Goal: Task Accomplishment & Management: Use online tool/utility

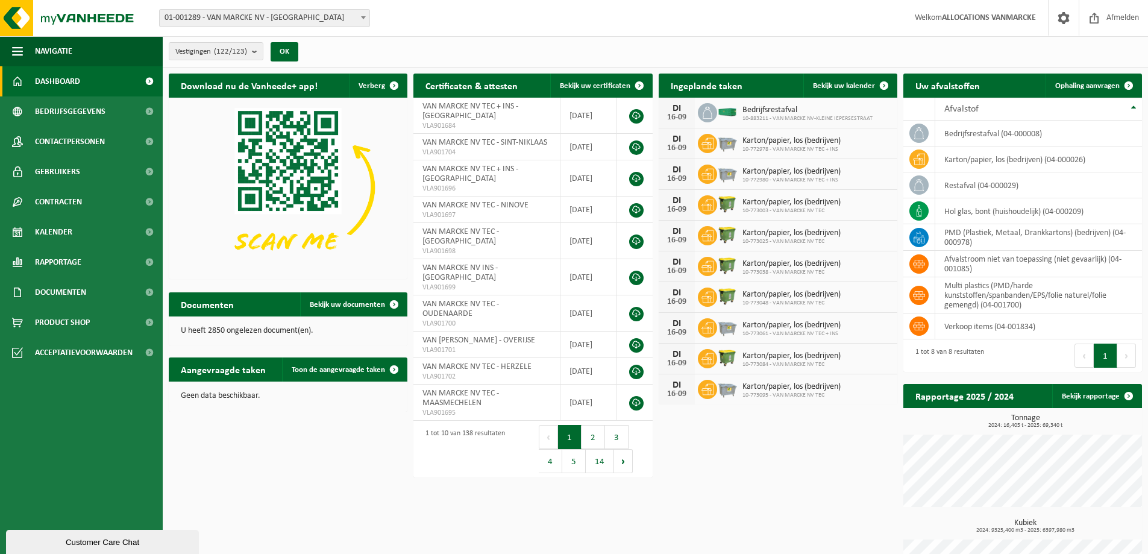
click at [235, 11] on span "01-001289 - VAN MARCKE NV - [GEOGRAPHIC_DATA]" at bounding box center [265, 18] width 210 height 17
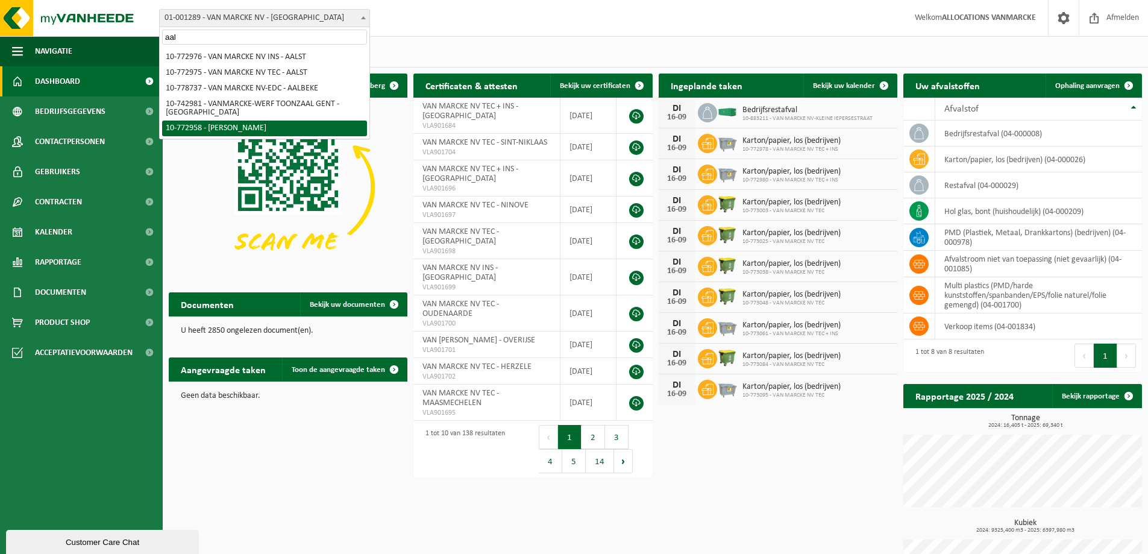
type input "aal"
select select "20235"
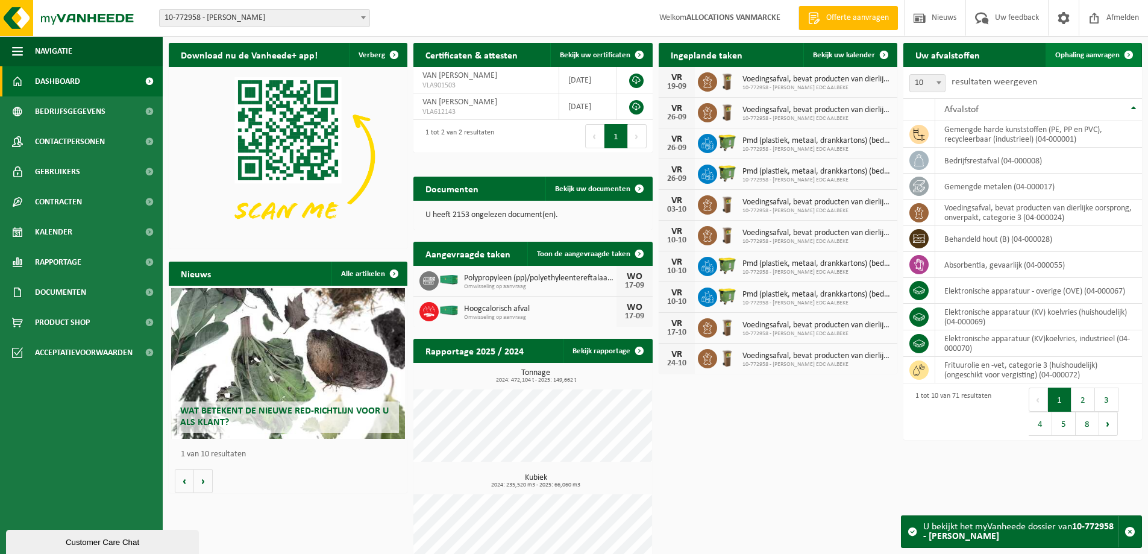
click at [1088, 52] on span "Ophaling aanvragen" at bounding box center [1087, 55] width 64 height 8
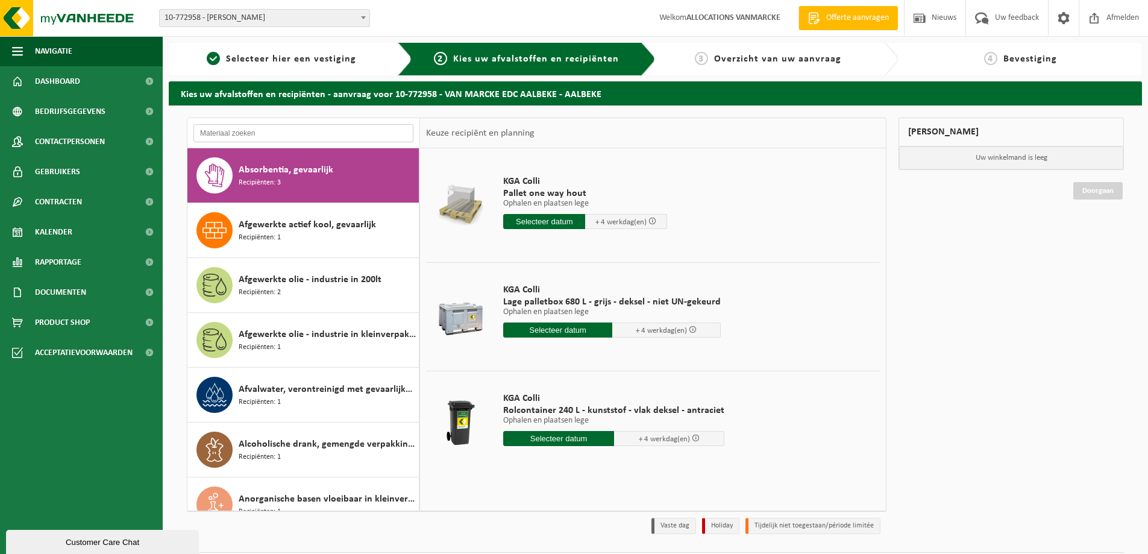
click at [280, 136] on input "text" at bounding box center [303, 133] width 220 height 18
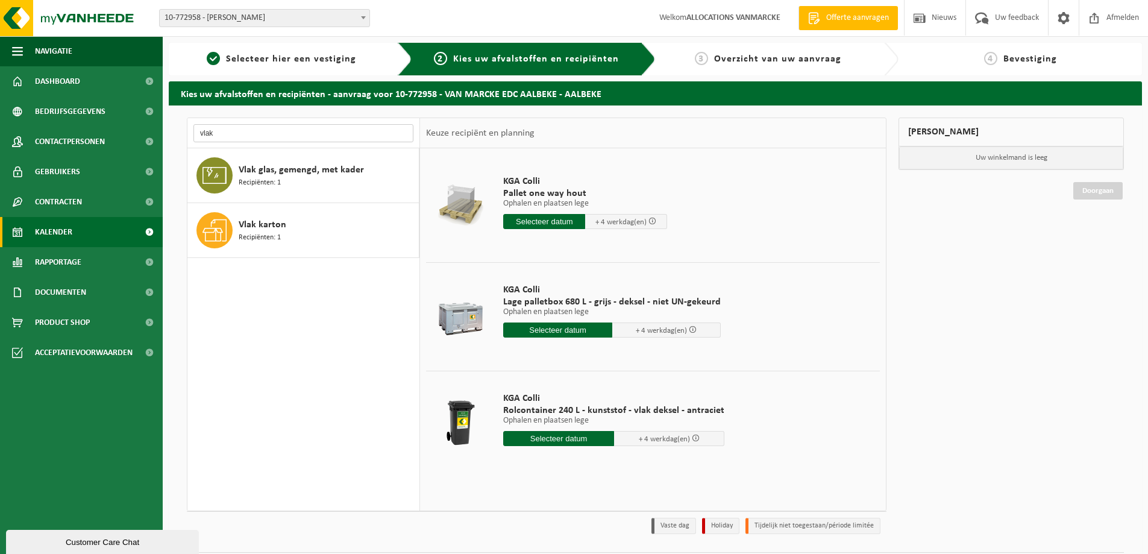
type input "vlak"
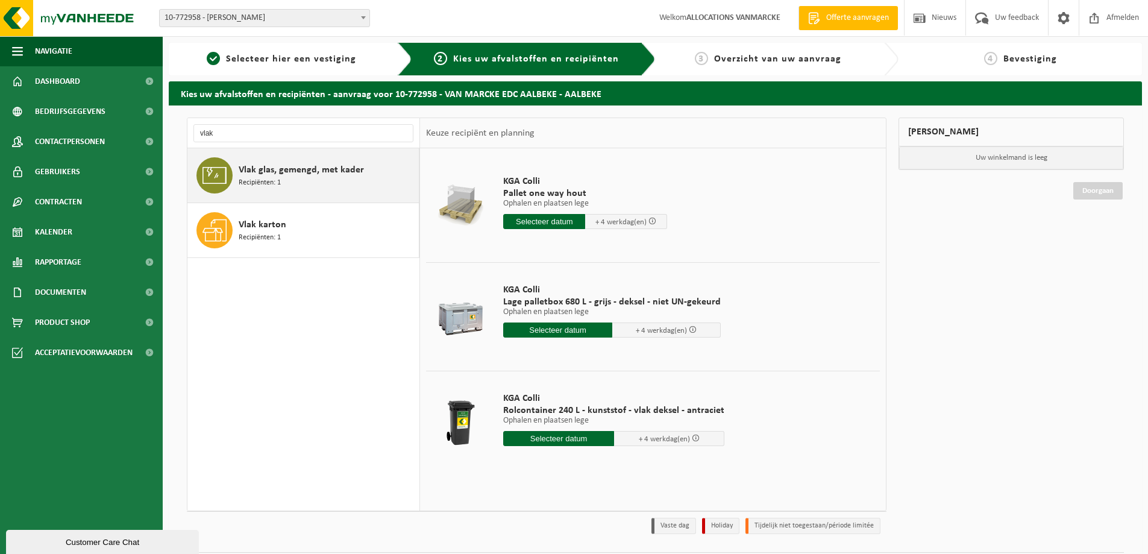
click at [308, 171] on span "Vlak glas, gemengd, met kader" at bounding box center [301, 170] width 125 height 14
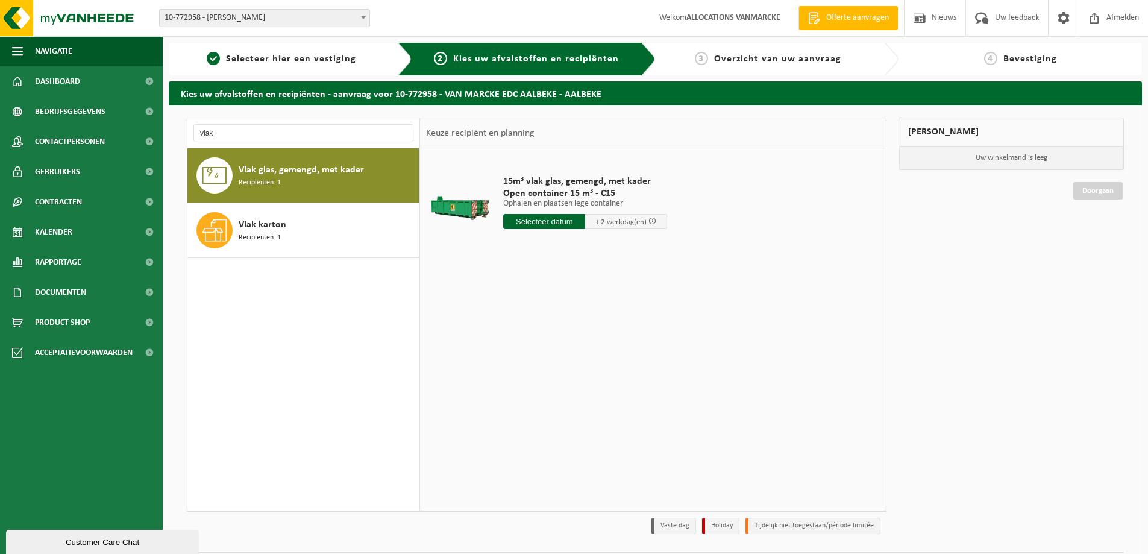
click at [553, 224] on input "text" at bounding box center [544, 221] width 82 height 15
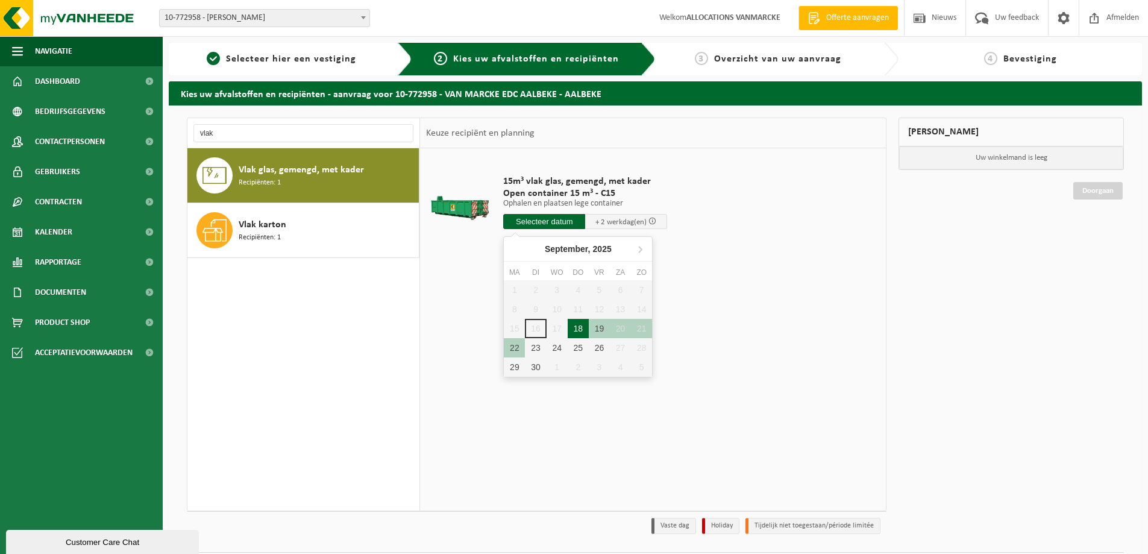
click at [576, 326] on div "18" at bounding box center [578, 328] width 21 height 19
type input "Van 2025-09-18"
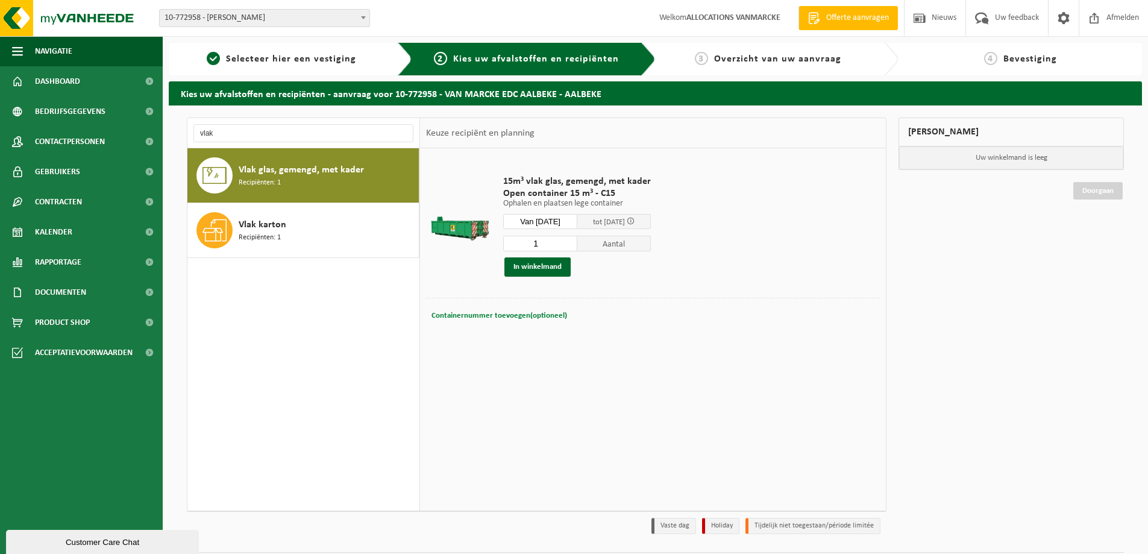
click at [520, 320] on button "Containernummer toevoegen(optioneel) Annuleren" at bounding box center [499, 315] width 138 height 17
type input "C15-283"
click at [551, 271] on button "In winkelmand" at bounding box center [537, 266] width 66 height 19
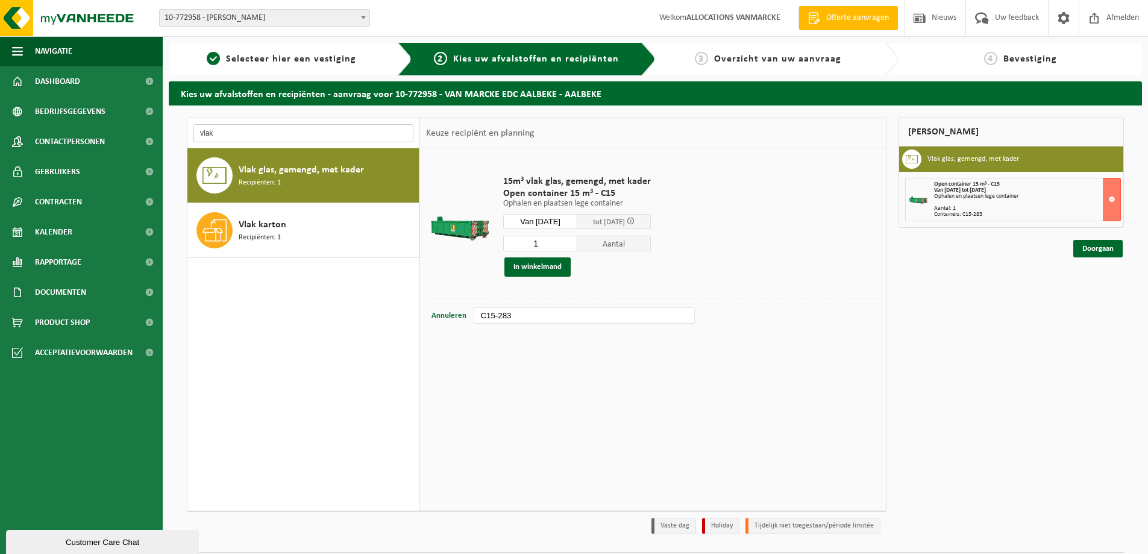
click at [278, 132] on input "vlak" at bounding box center [303, 133] width 220 height 18
type input "v"
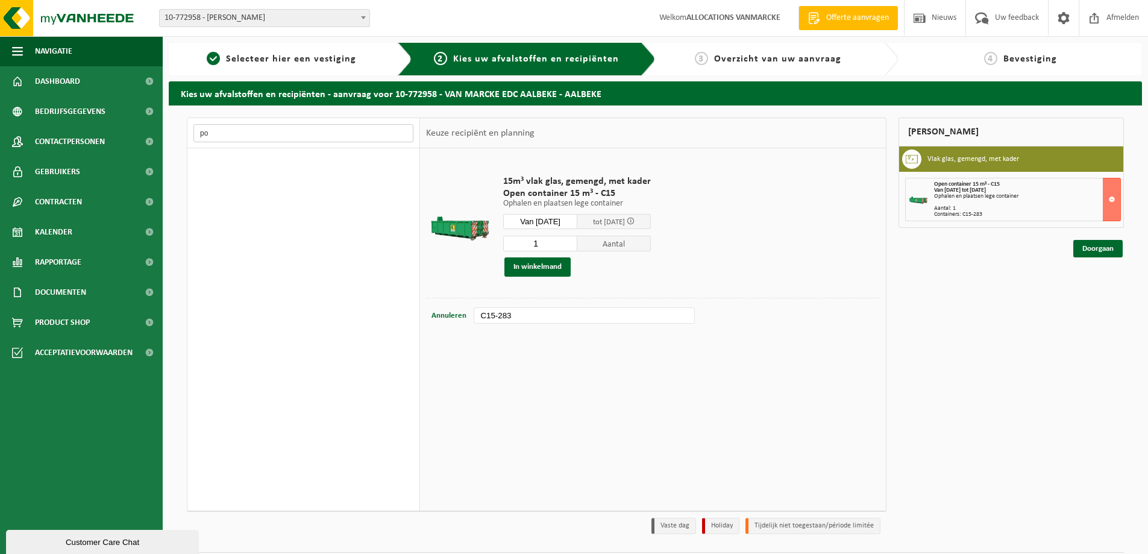
type input "p"
type input "i"
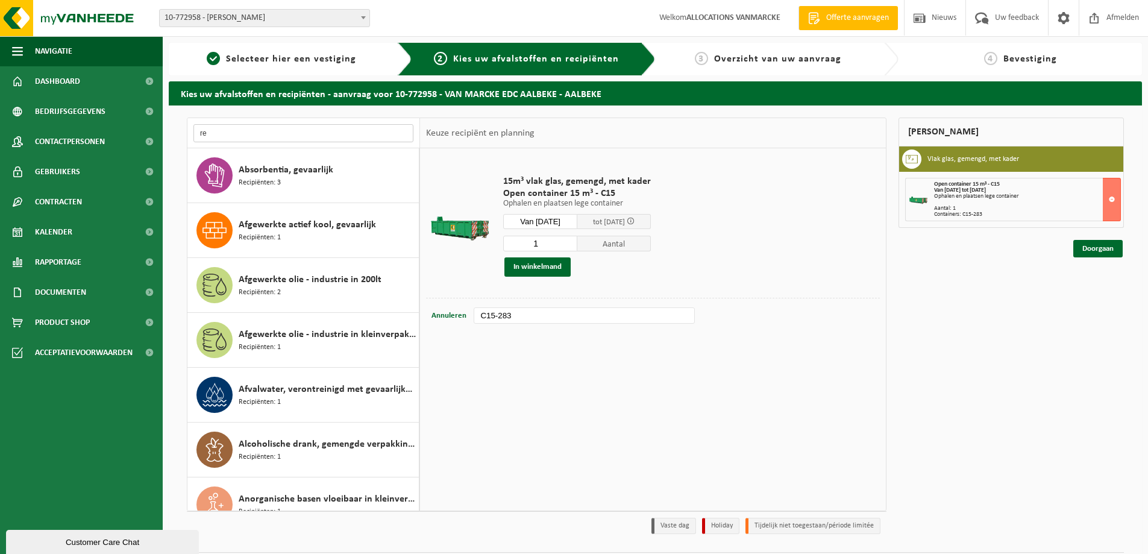
type input "r"
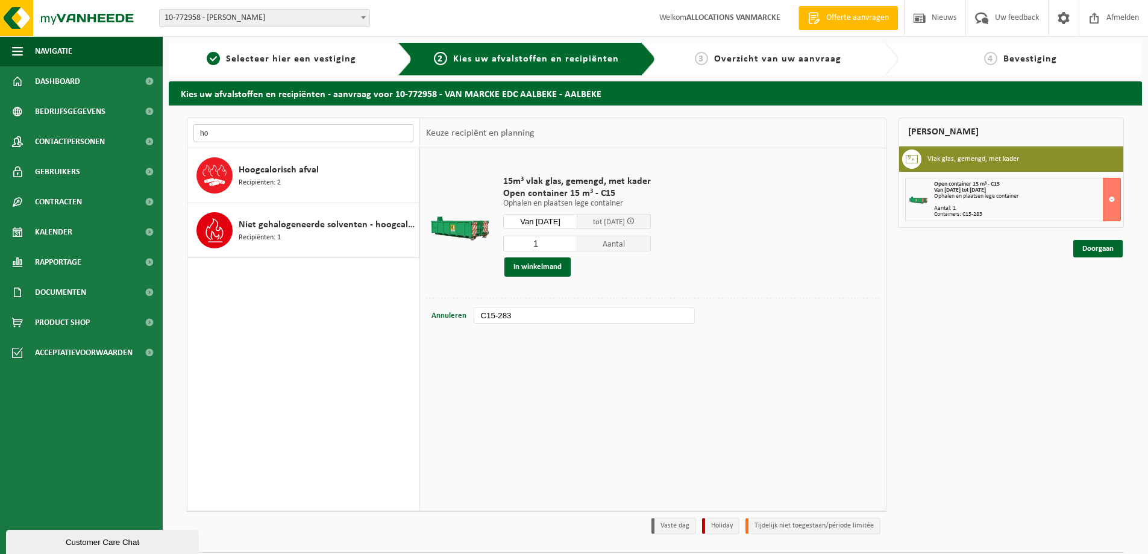
type input "h"
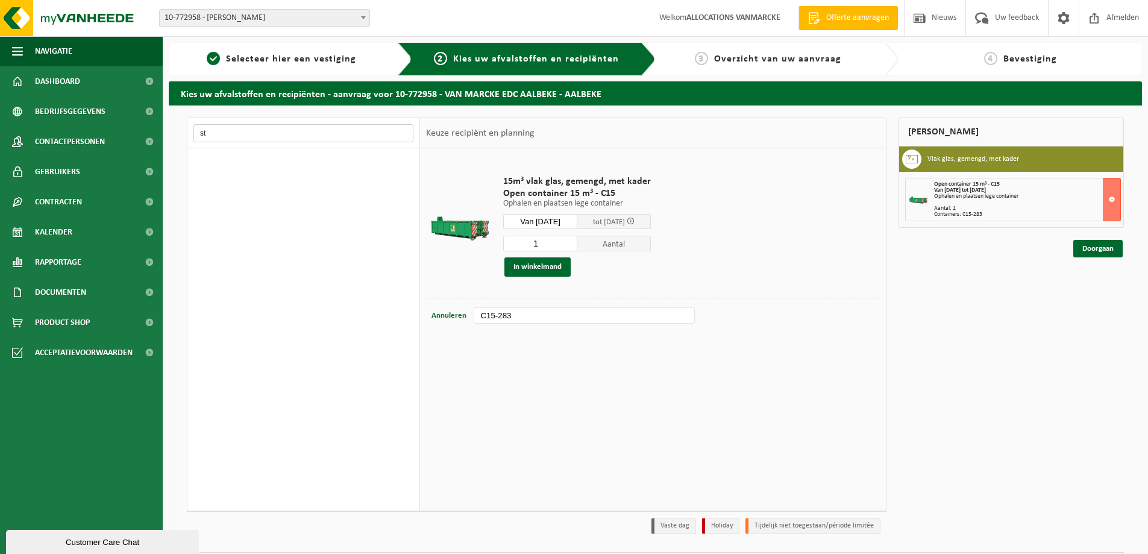
type input "s"
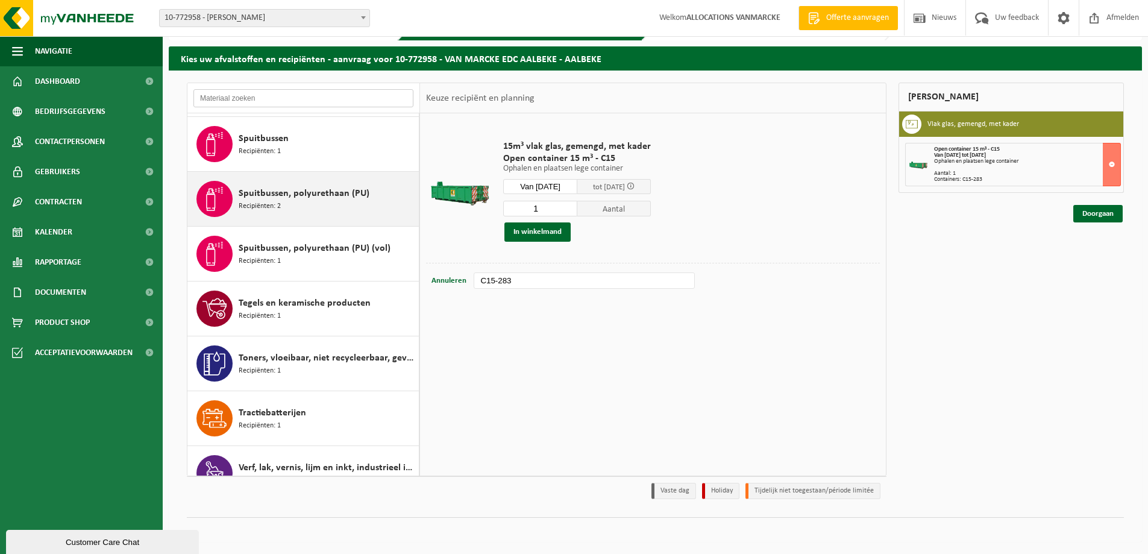
scroll to position [3073, 0]
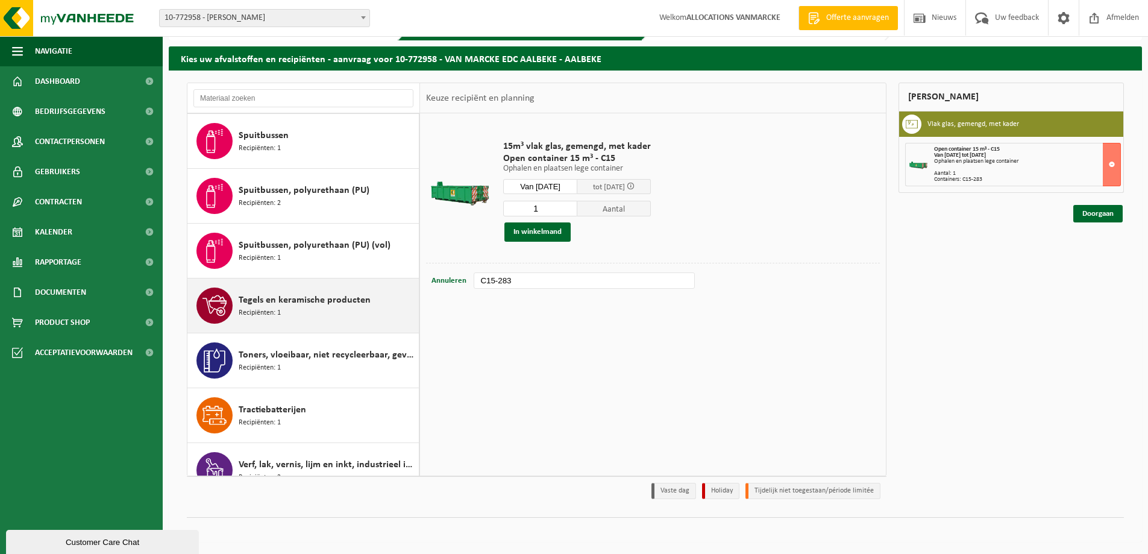
click at [345, 307] on div "Tegels en keramische producten Recipiënten: 1" at bounding box center [327, 305] width 177 height 36
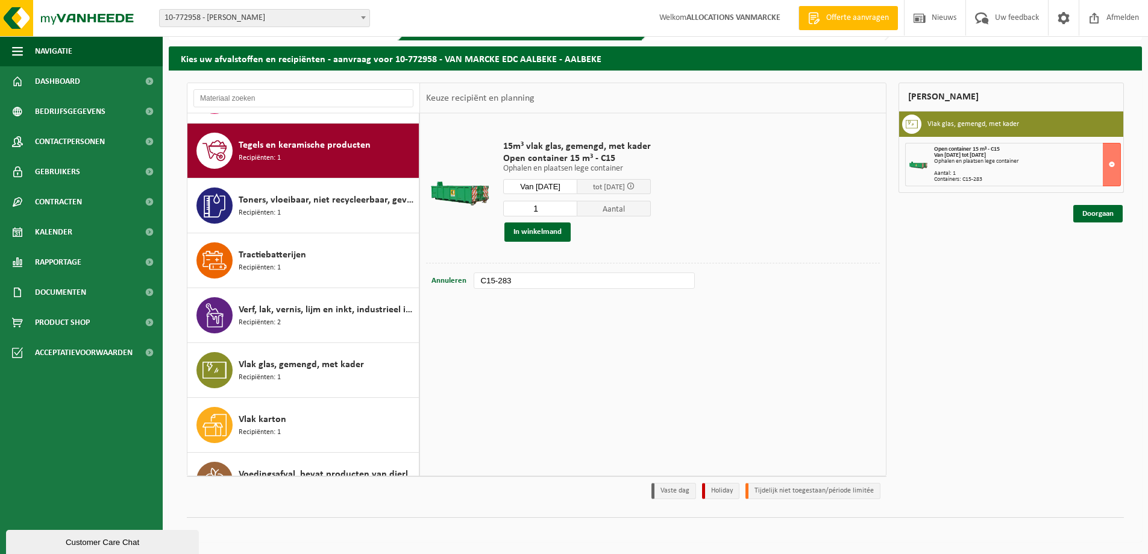
scroll to position [3237, 0]
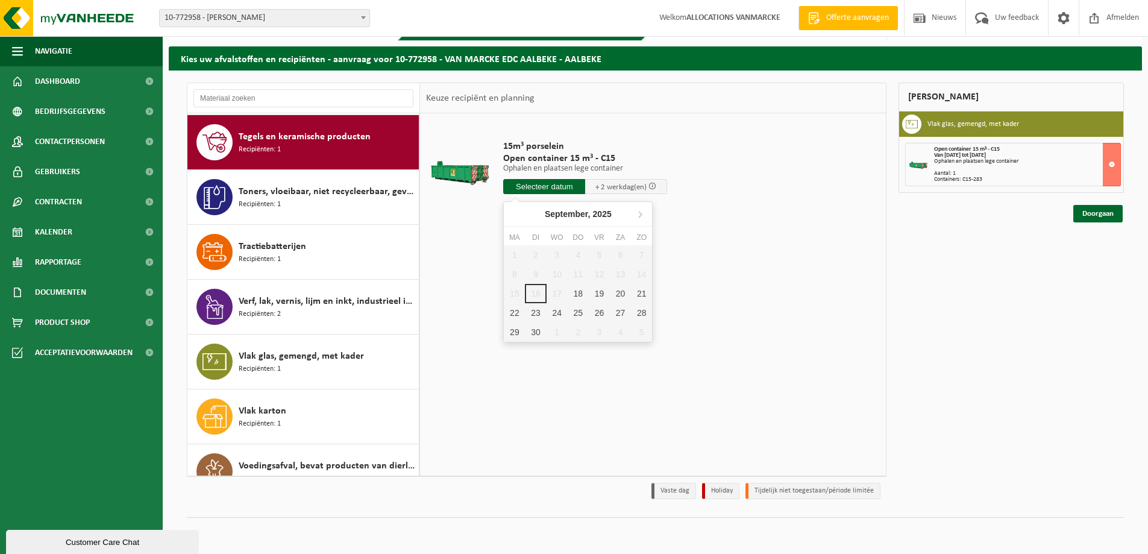
click at [547, 188] on input "text" at bounding box center [544, 186] width 82 height 15
click at [572, 298] on div "18" at bounding box center [578, 293] width 21 height 19
type input "Van 2025-09-18"
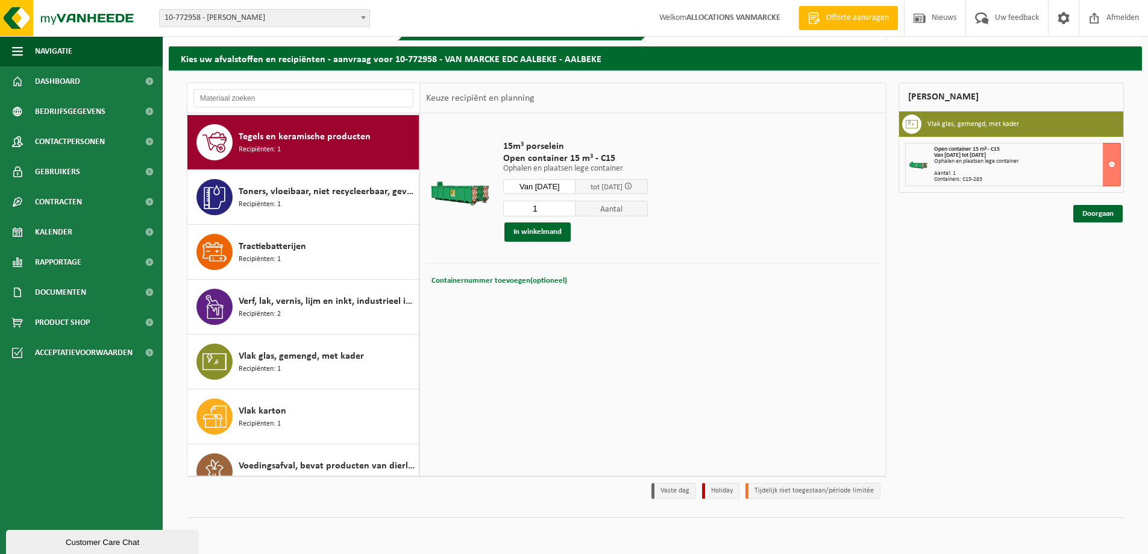
click at [536, 277] on span "Containernummer toevoegen(optioneel)" at bounding box center [499, 281] width 136 height 8
type input "C20-1350"
click at [542, 231] on button "In winkelmand" at bounding box center [537, 231] width 66 height 19
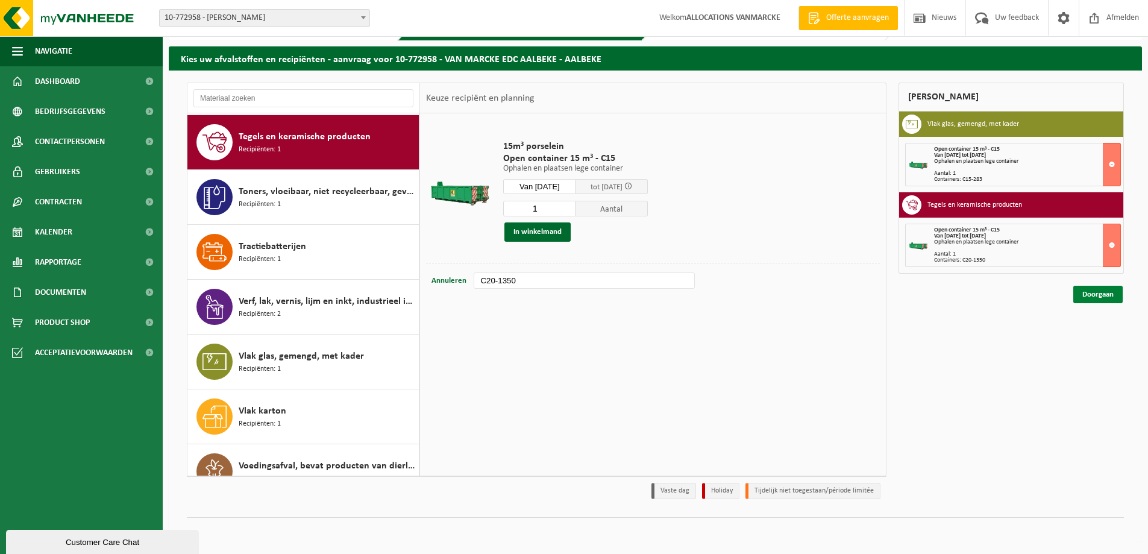
click at [1082, 293] on link "Doorgaan" at bounding box center [1097, 294] width 49 height 17
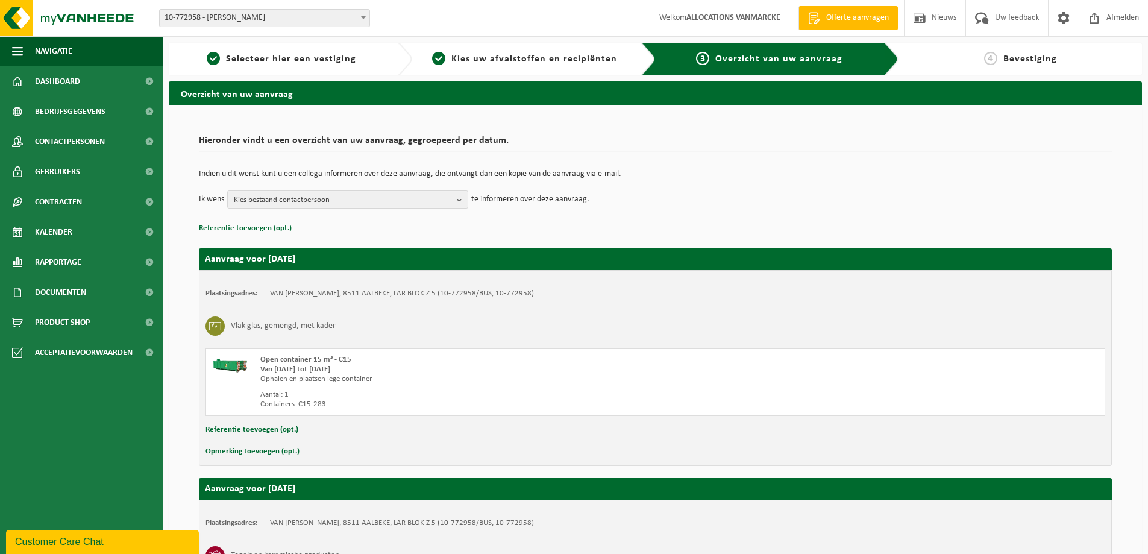
scroll to position [202, 0]
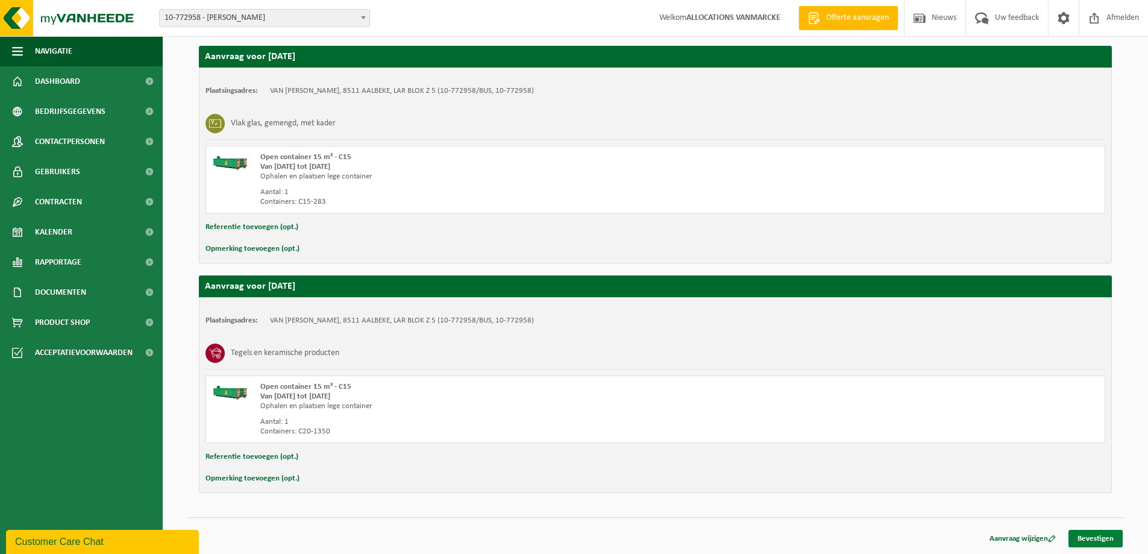
click at [1093, 533] on link "Bevestigen" at bounding box center [1095, 538] width 54 height 17
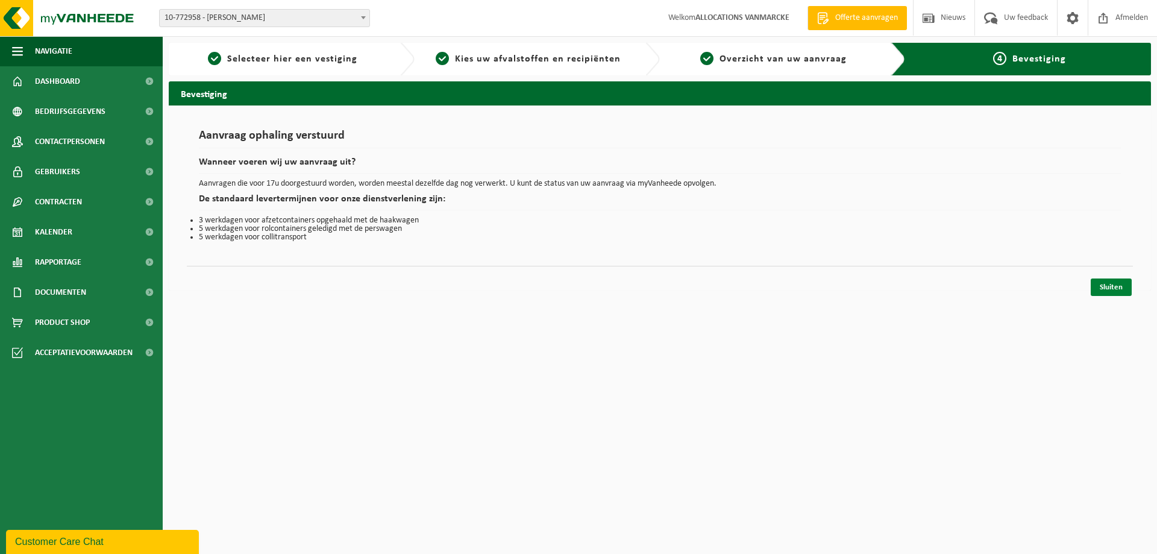
click at [1117, 287] on link "Sluiten" at bounding box center [1111, 286] width 41 height 17
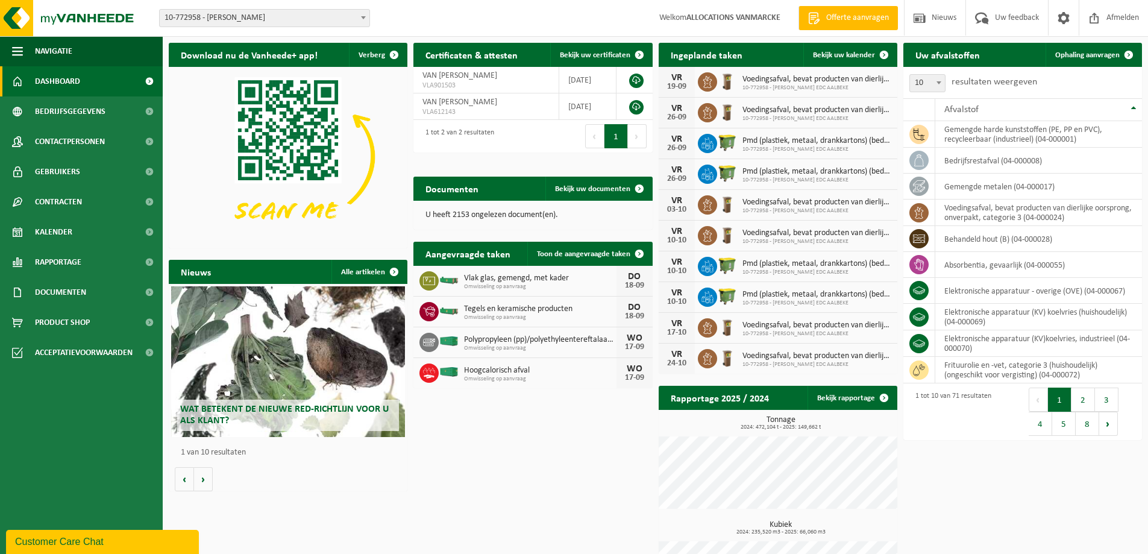
click at [283, 391] on div "Wat betekent de nieuwe RED-richtlijn voor u als klant?" at bounding box center [288, 361] width 234 height 151
